Goal: Information Seeking & Learning: Learn about a topic

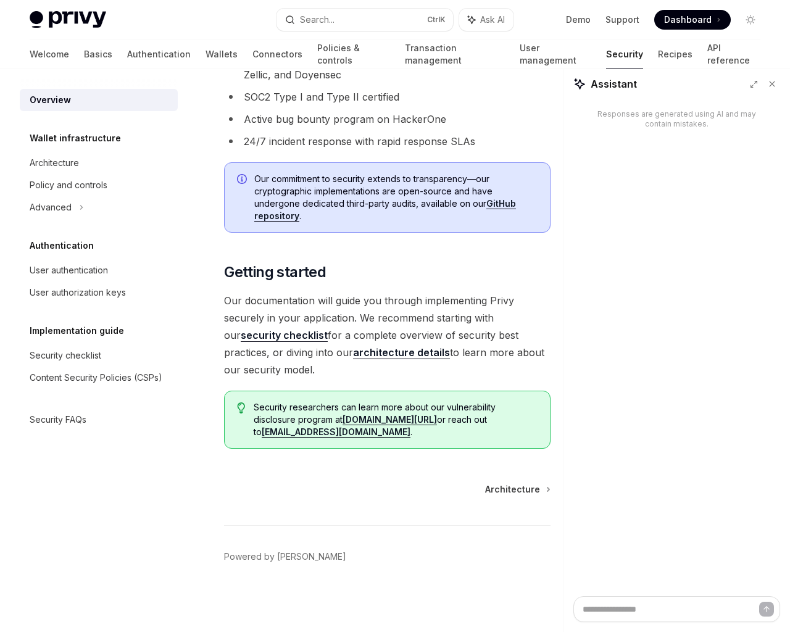
scroll to position [982, 0]
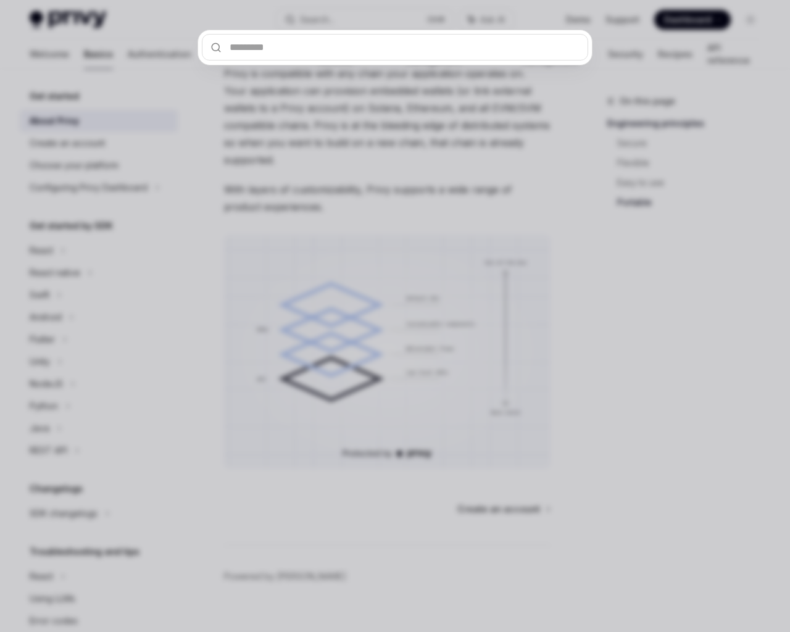
scroll to position [1054, 0]
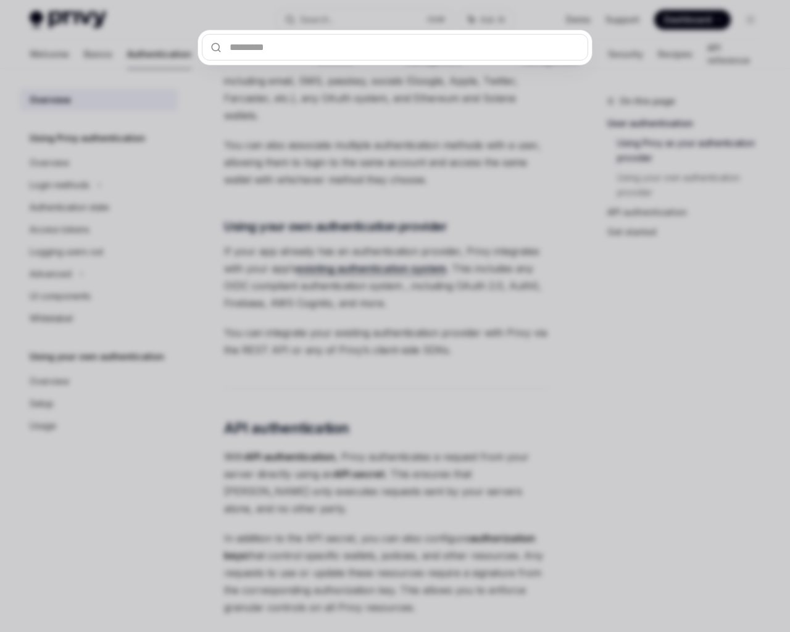
scroll to position [1063, 0]
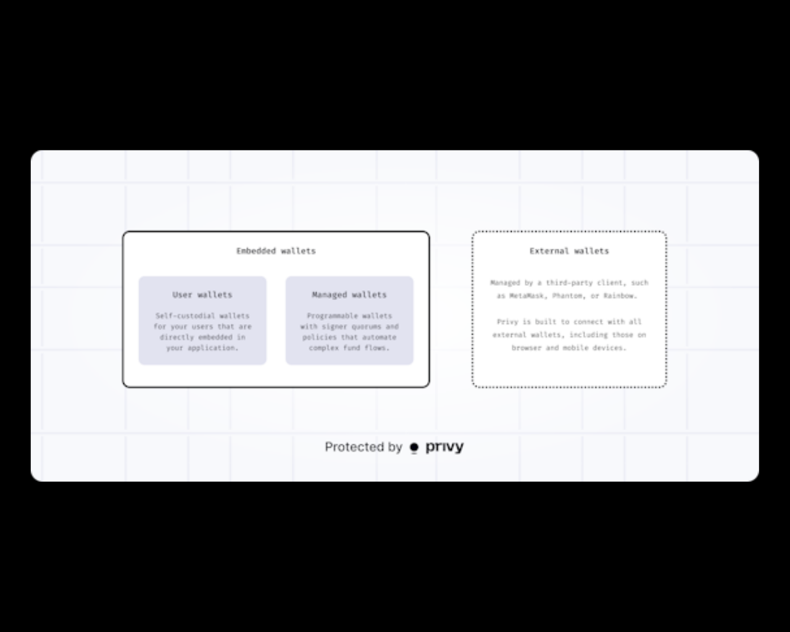
scroll to position [2254, 0]
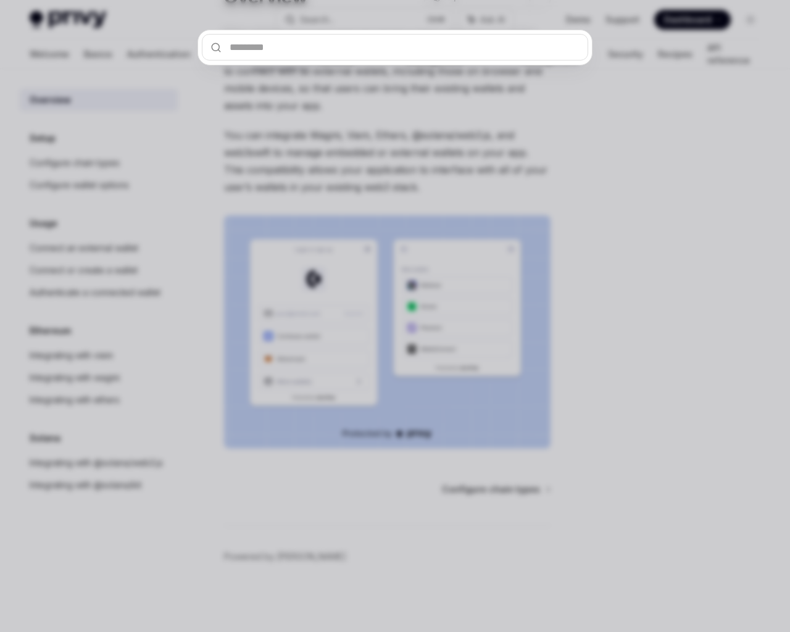
scroll to position [109, 0]
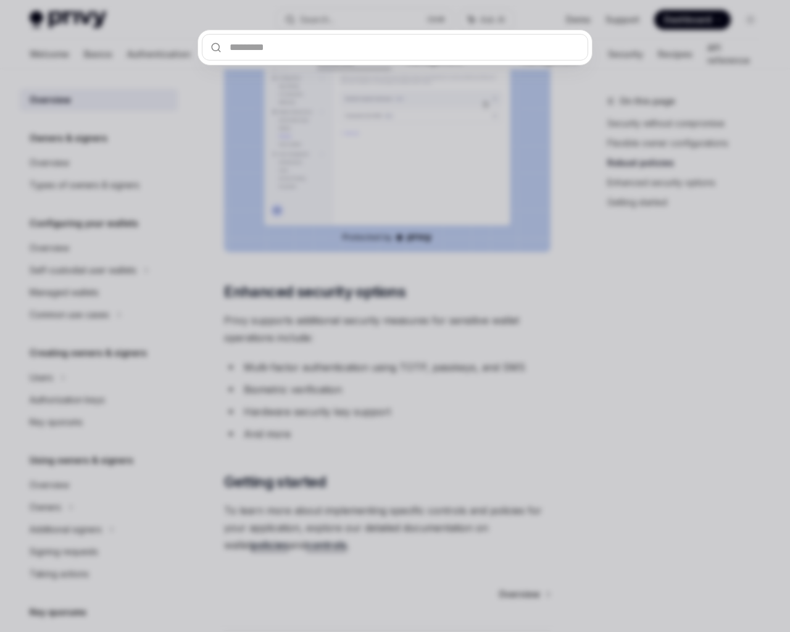
scroll to position [1110, 0]
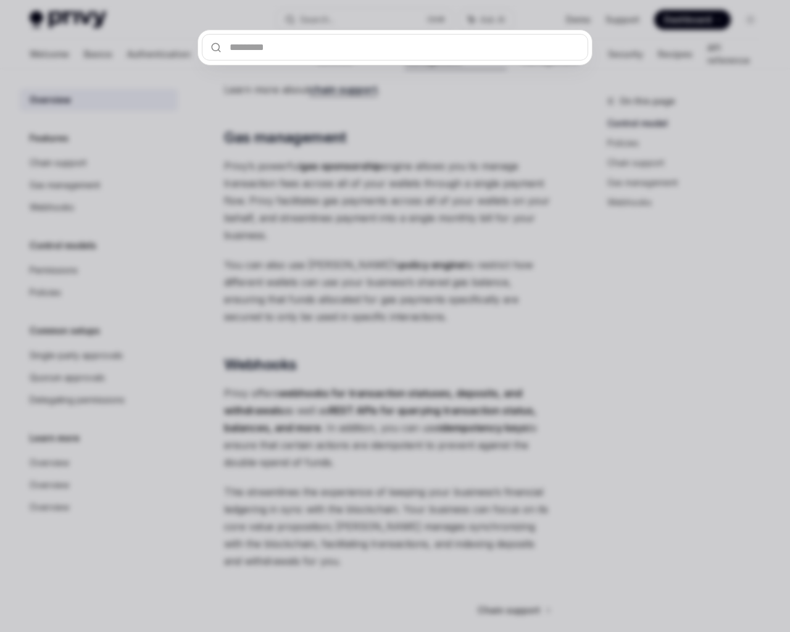
scroll to position [1281, 0]
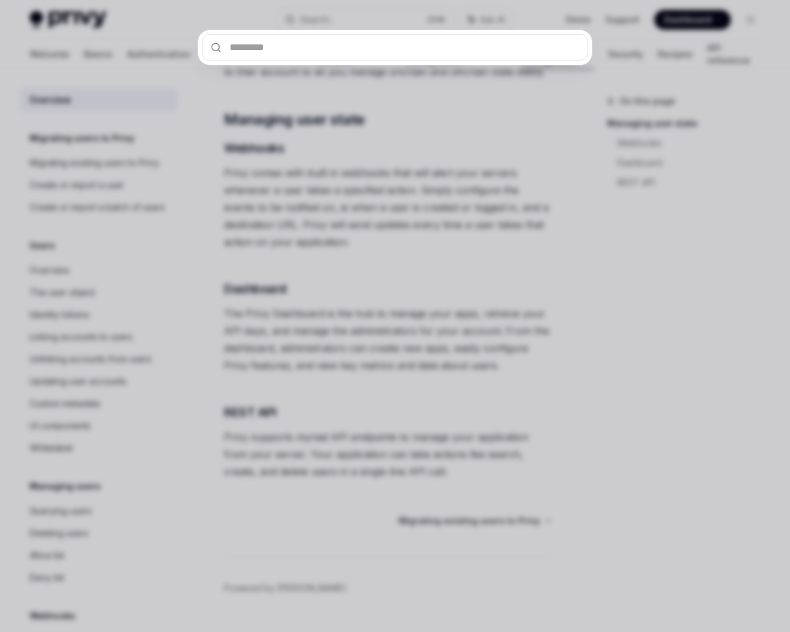
scroll to position [222, 0]
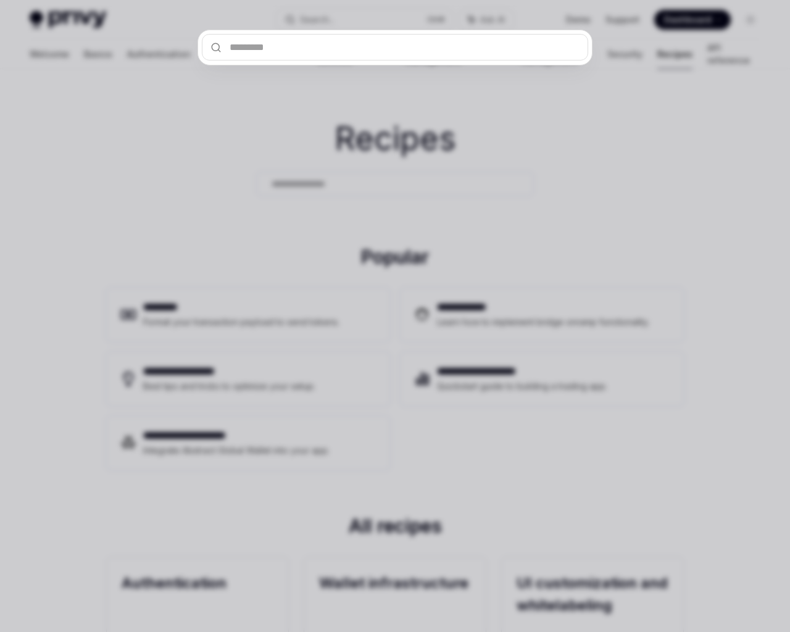
type textarea "*"
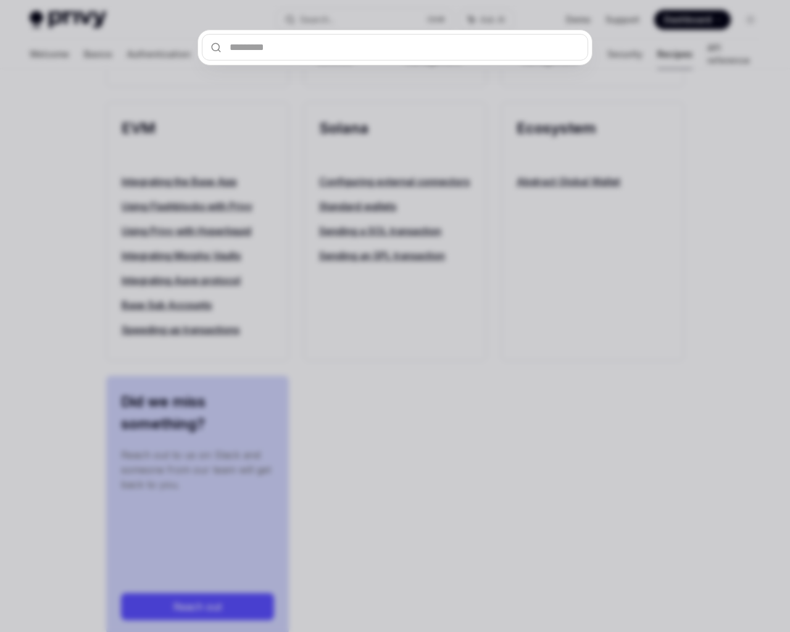
type input "*"
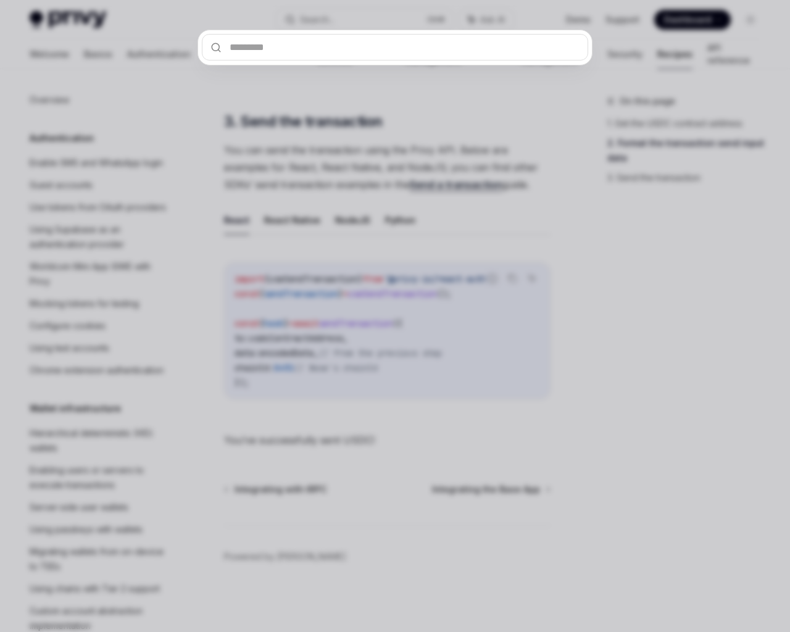
type textarea "*"
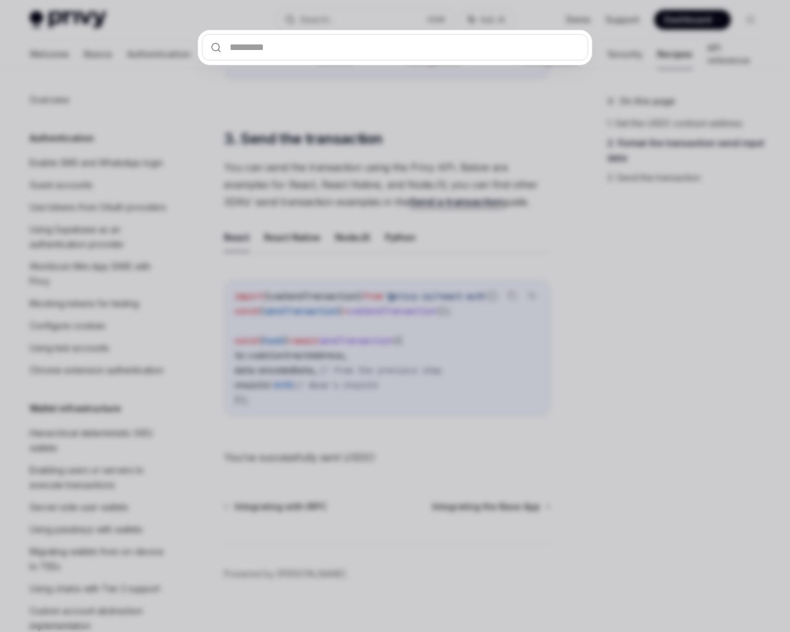
scroll to position [1505, 0]
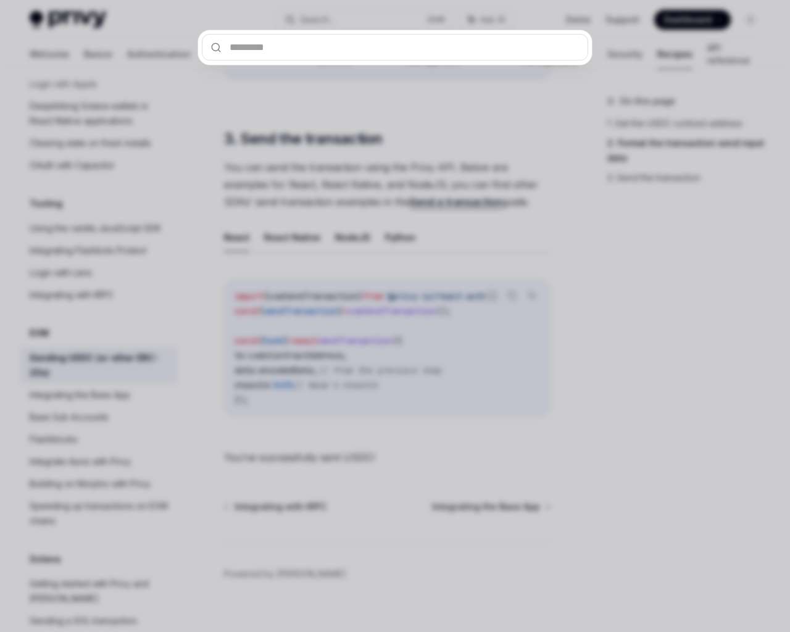
type textarea "*"
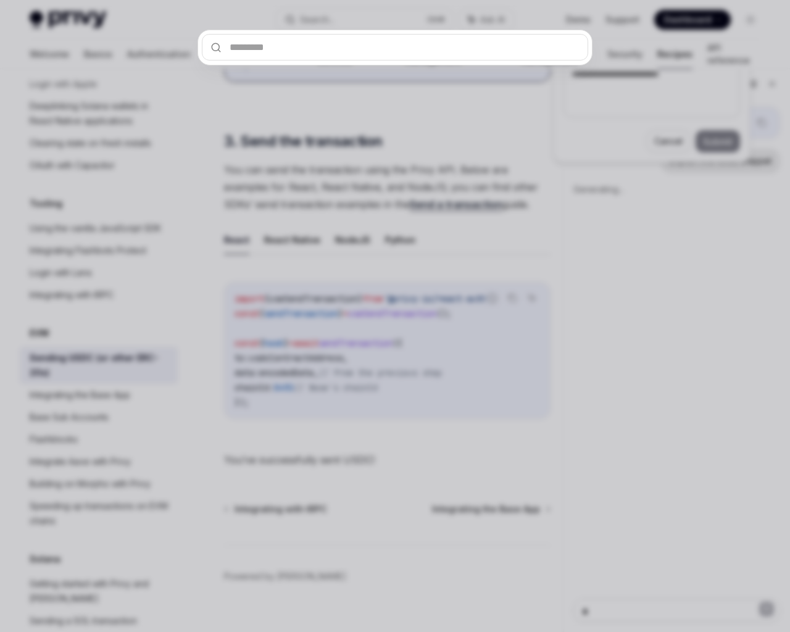
scroll to position [1007, 0]
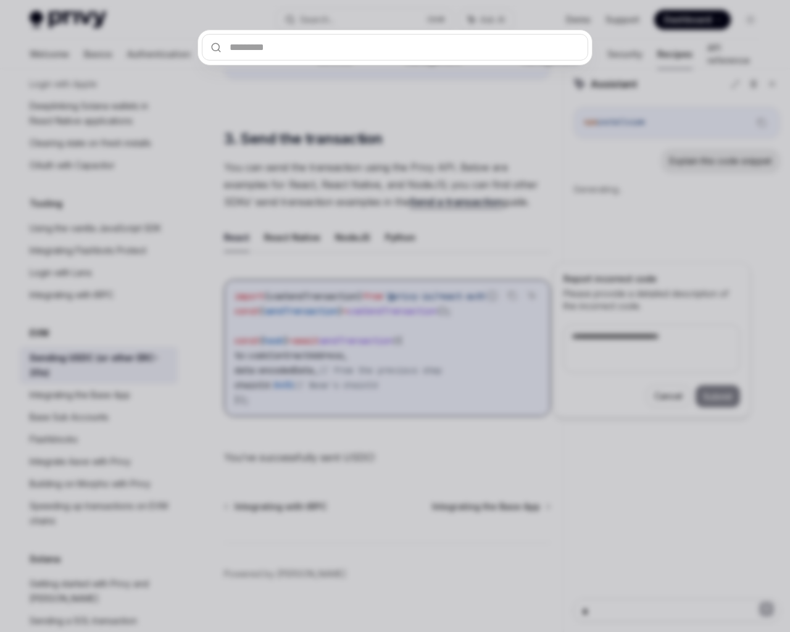
type textarea "*"
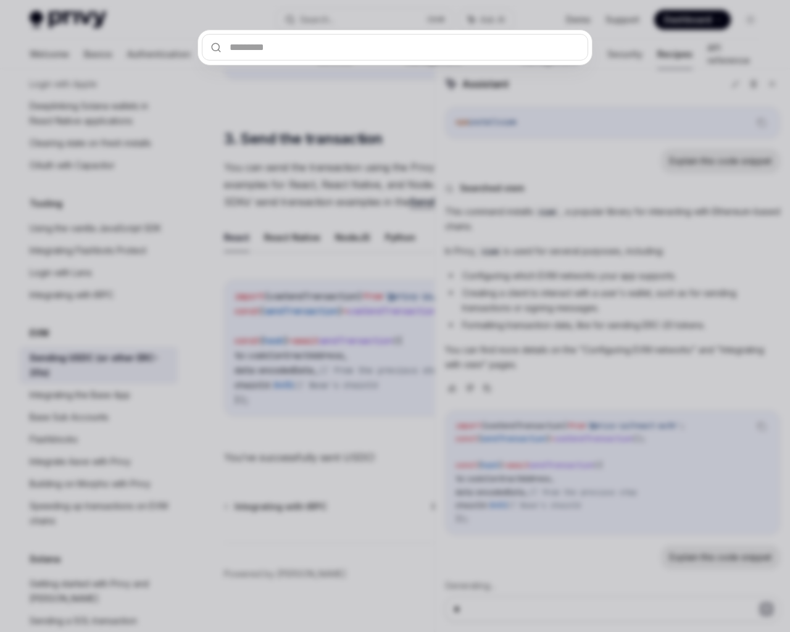
scroll to position [10, 0]
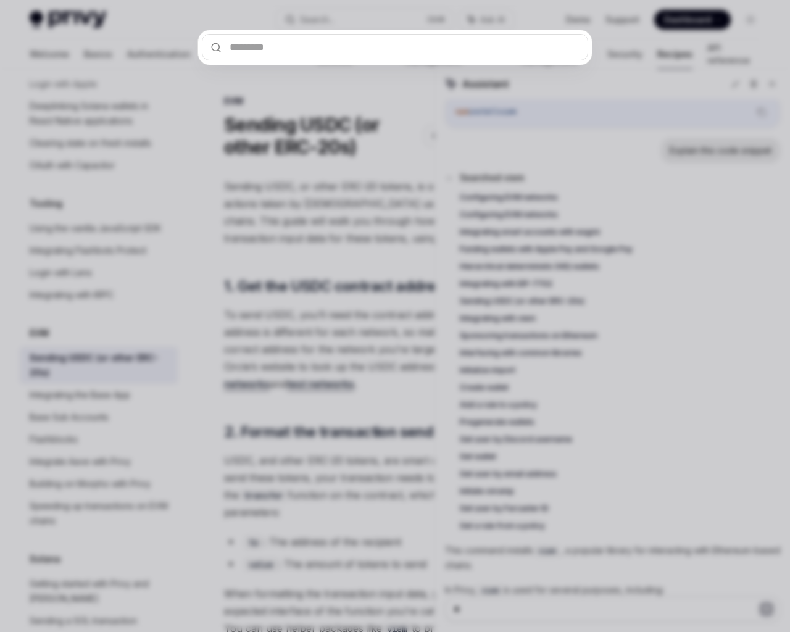
scroll to position [404, 0]
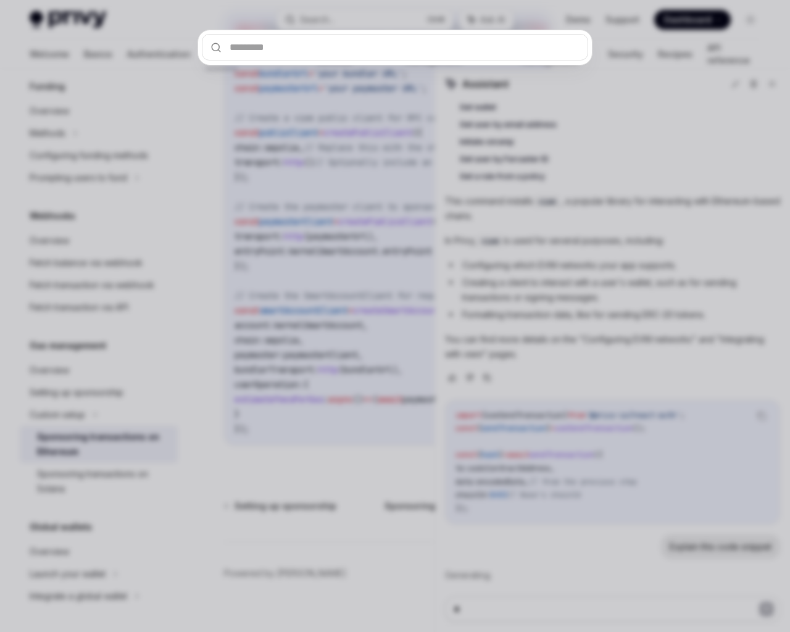
scroll to position [503, 0]
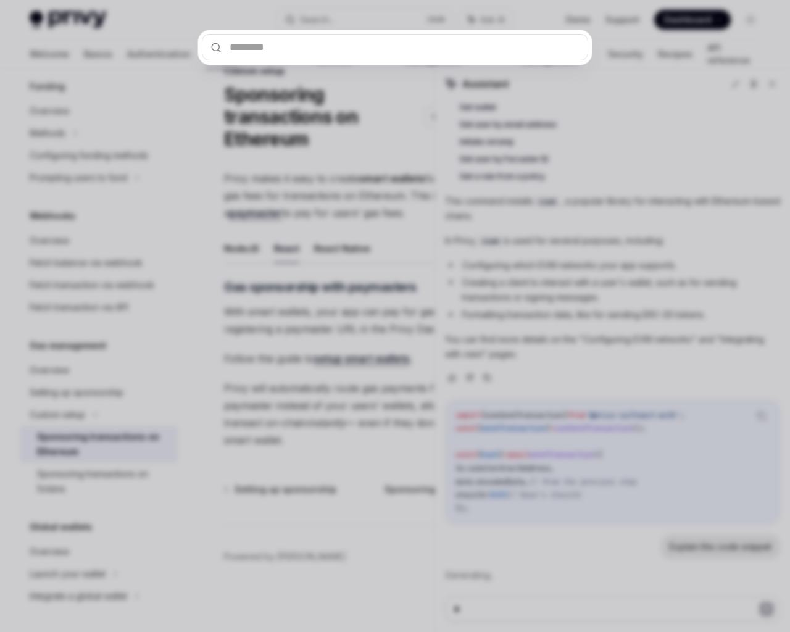
scroll to position [30, 0]
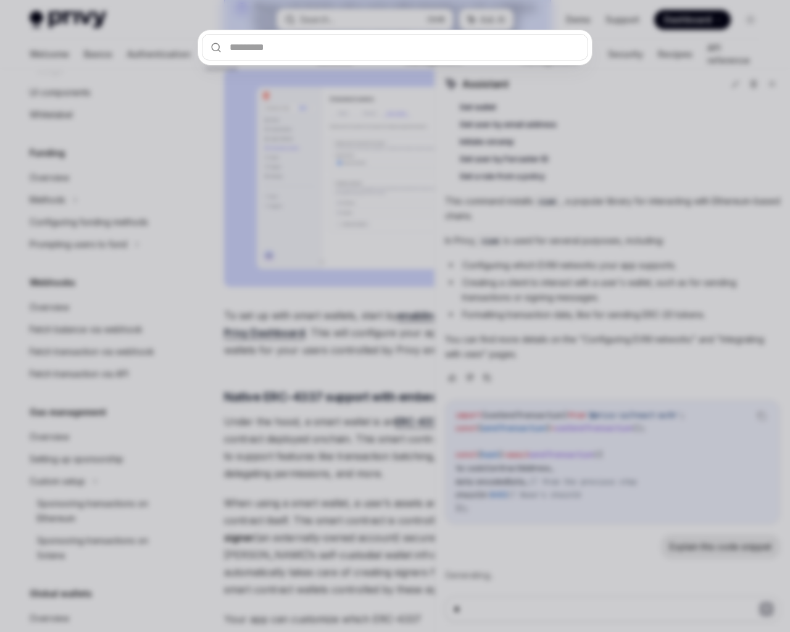
scroll to position [178, 0]
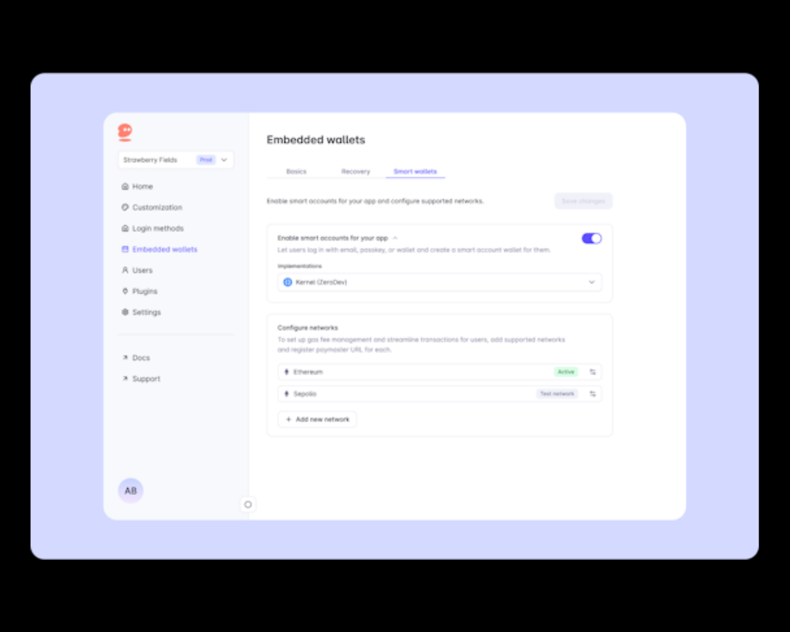
scroll to position [936, 0]
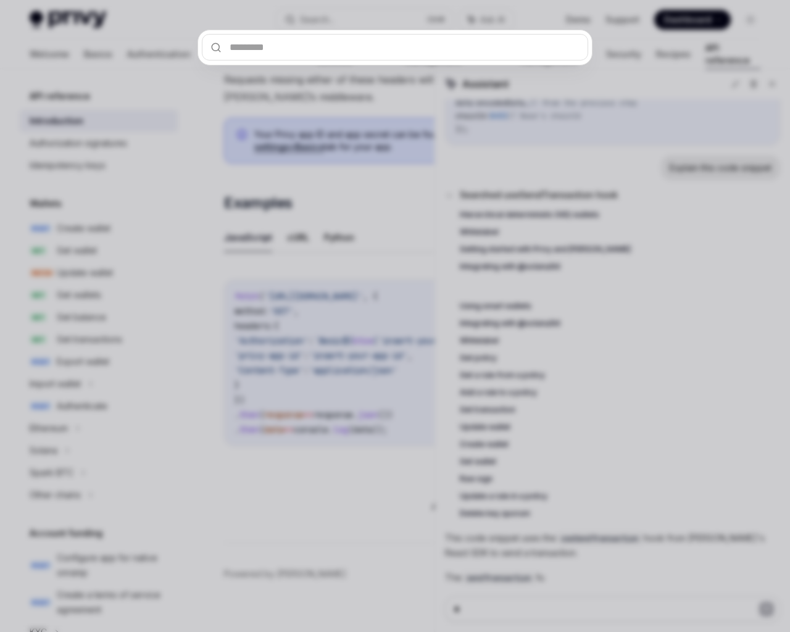
scroll to position [764, 0]
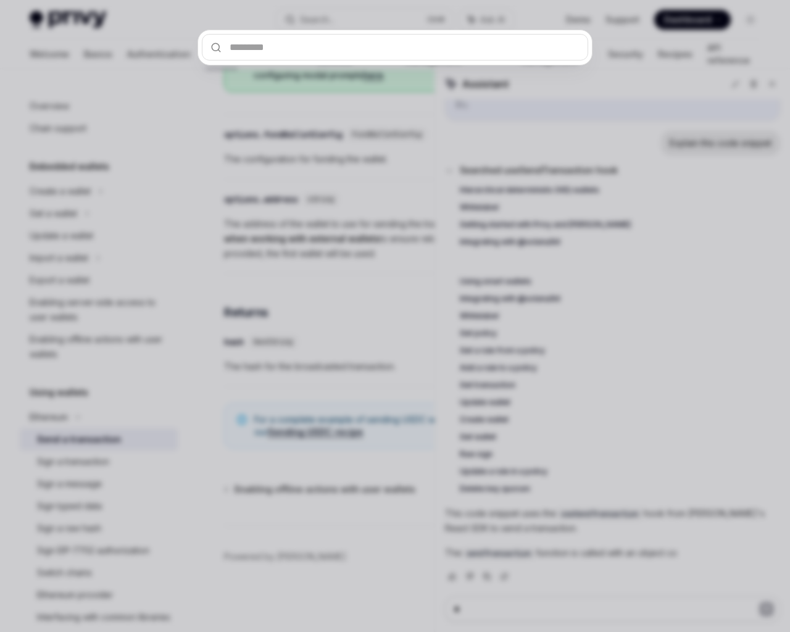
scroll to position [695, 0]
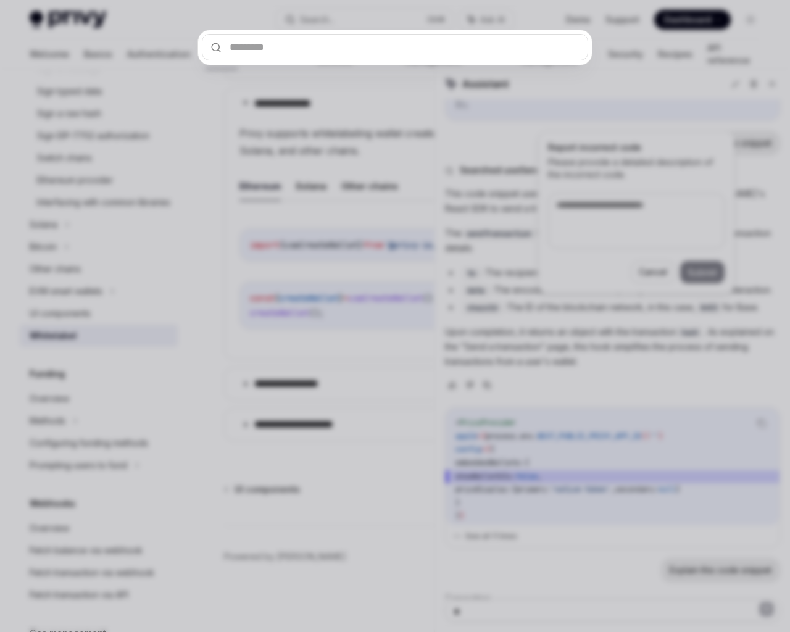
scroll to position [785, 0]
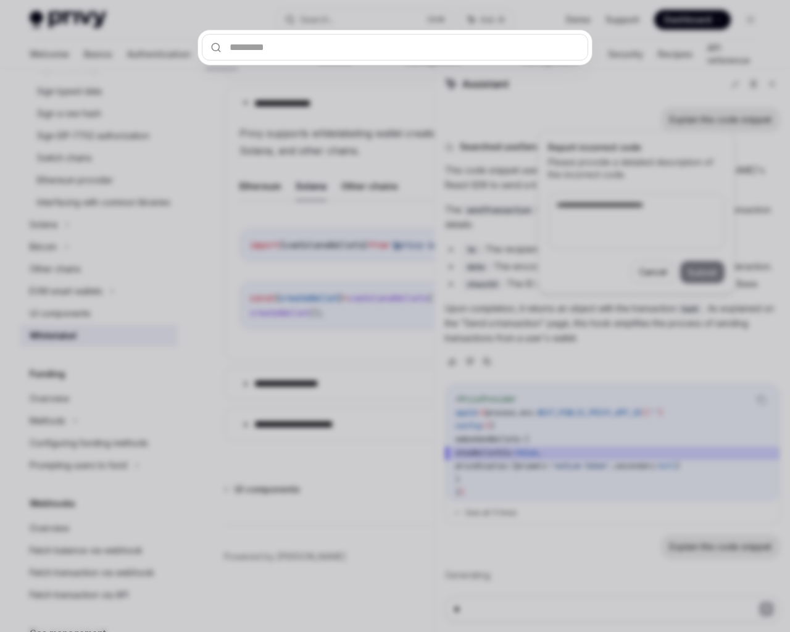
scroll to position [787, 0]
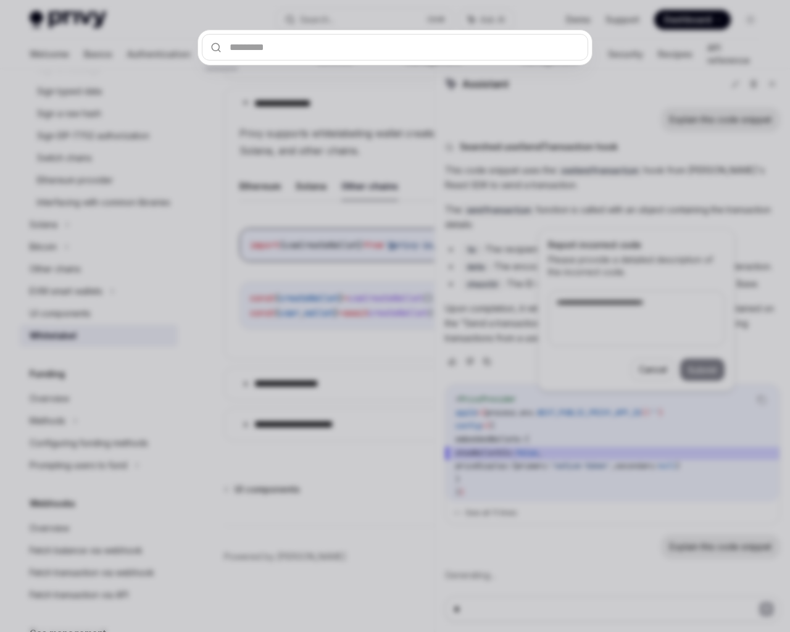
type textarea "*"
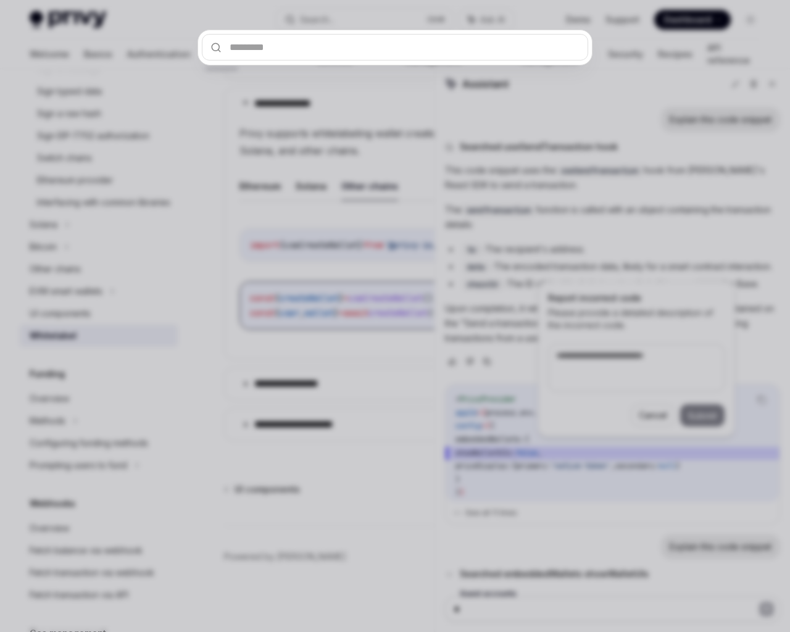
scroll to position [1181, 0]
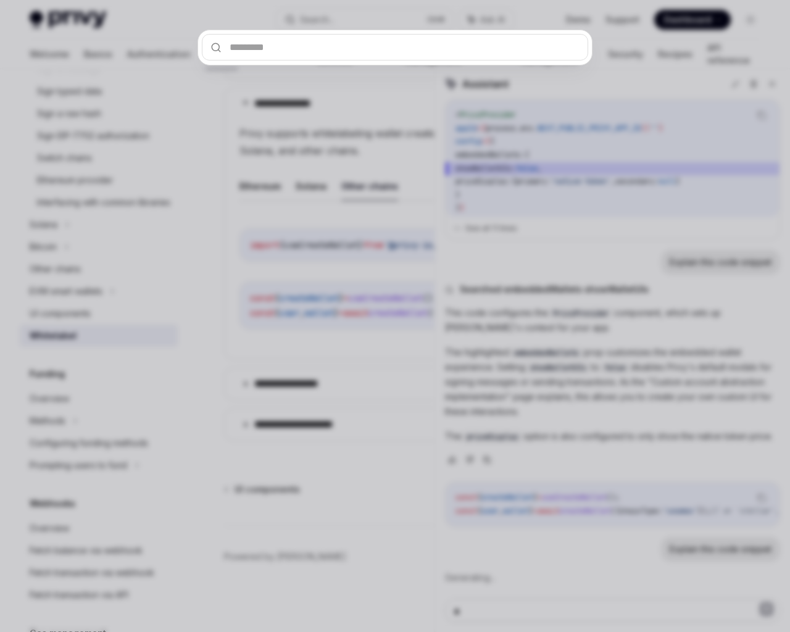
type textarea "*"
